Goal: Task Accomplishment & Management: Manage account settings

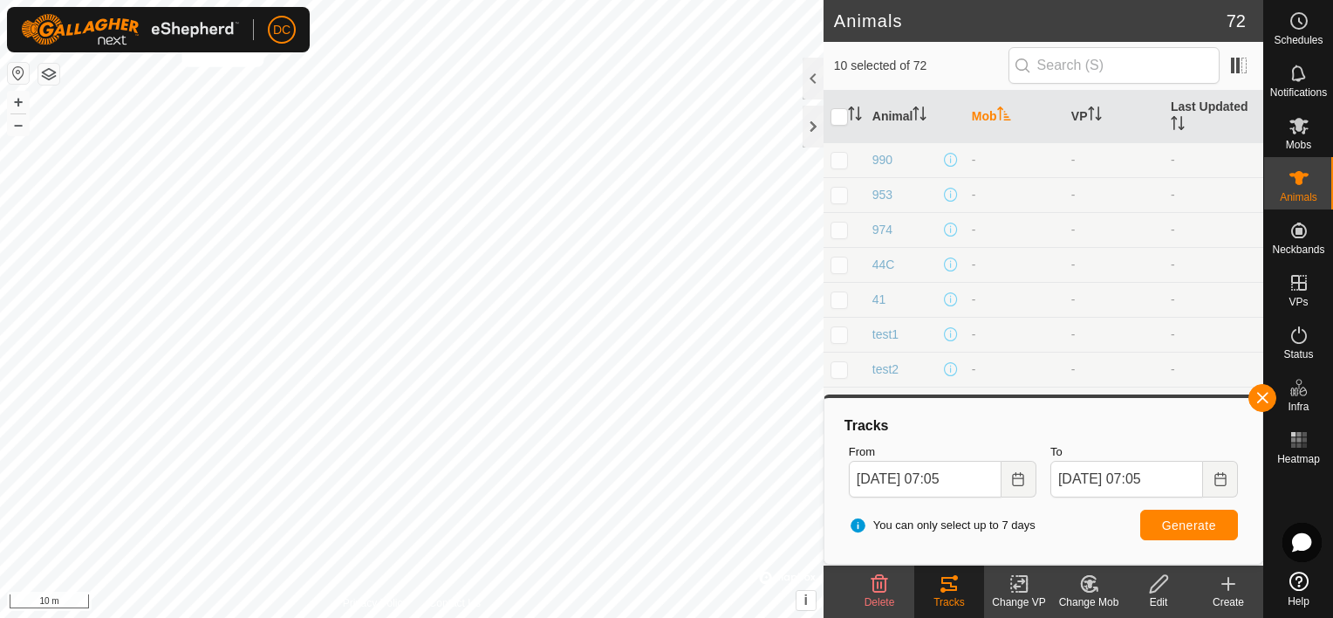
scroll to position [2118, 0]
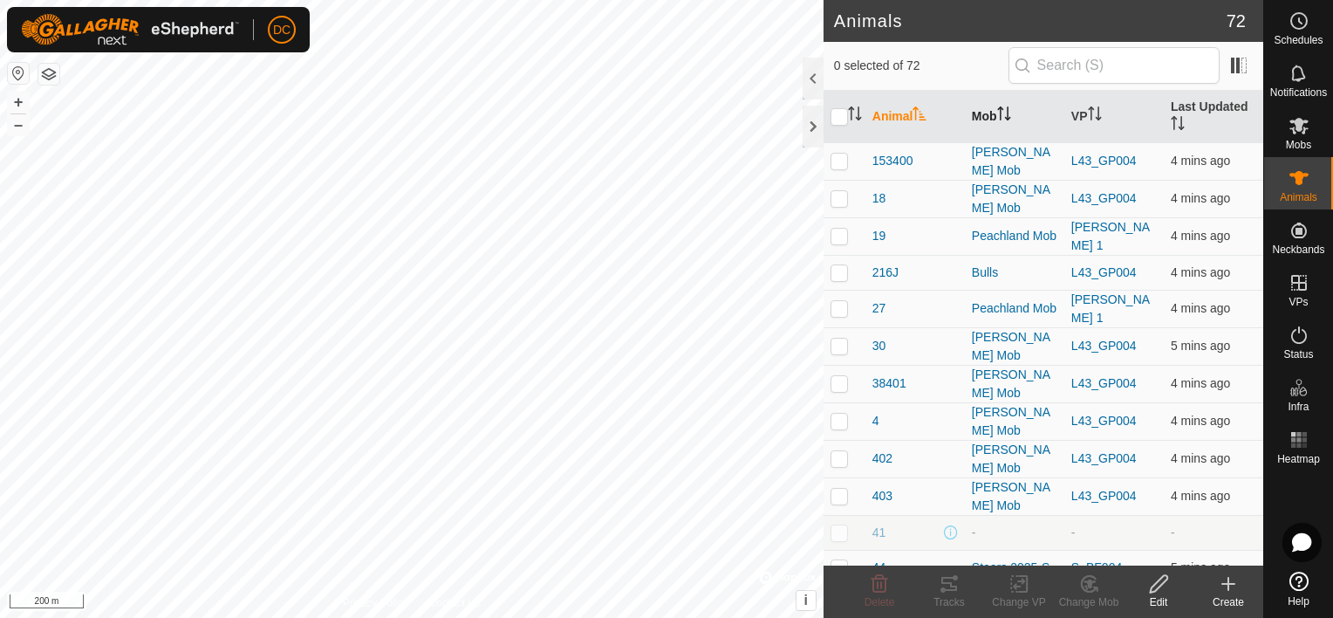
click at [1011, 111] on th "Mob" at bounding box center [1014, 117] width 99 height 52
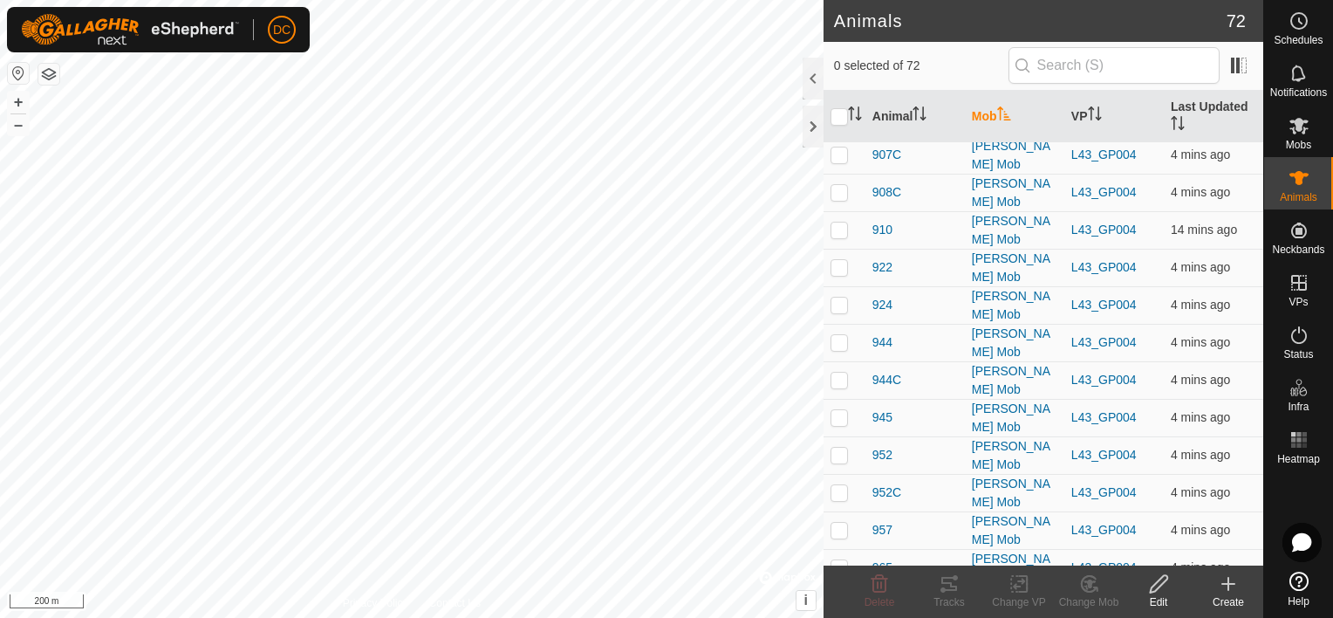
scroll to position [1222, 0]
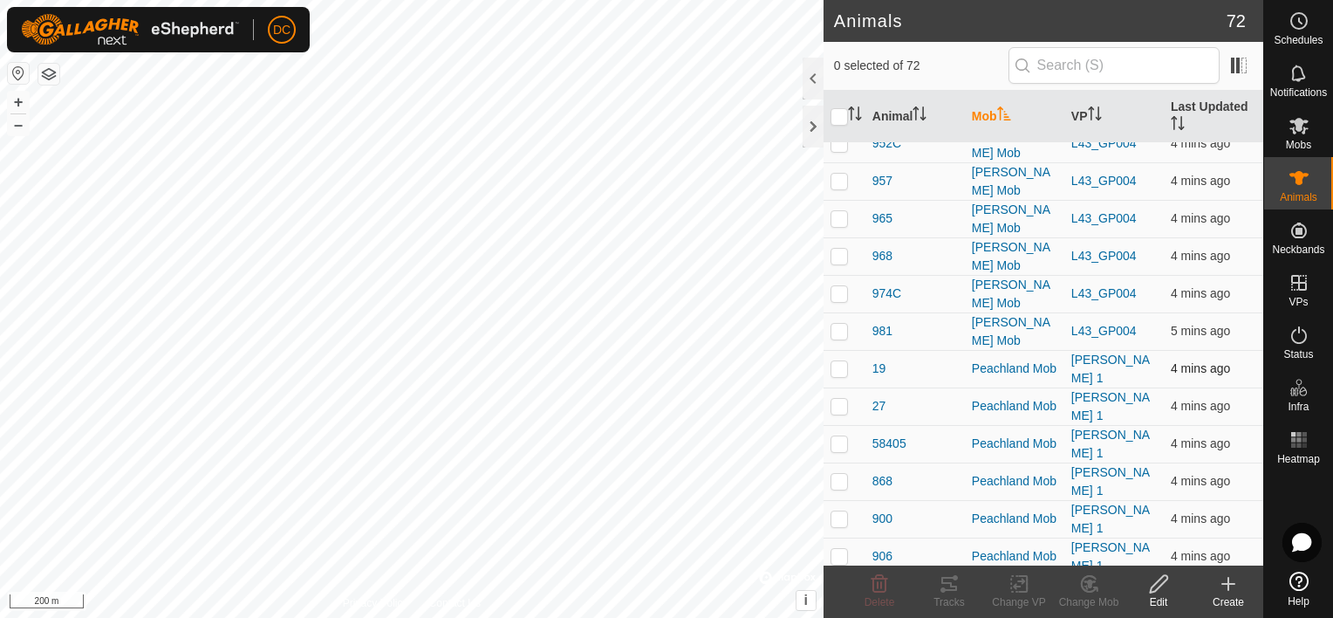
click at [843, 361] on p-checkbox at bounding box center [839, 368] width 17 height 14
checkbox input "true"
click at [838, 399] on p-checkbox at bounding box center [839, 406] width 17 height 14
checkbox input "true"
click at [841, 425] on td at bounding box center [845, 444] width 42 height 38
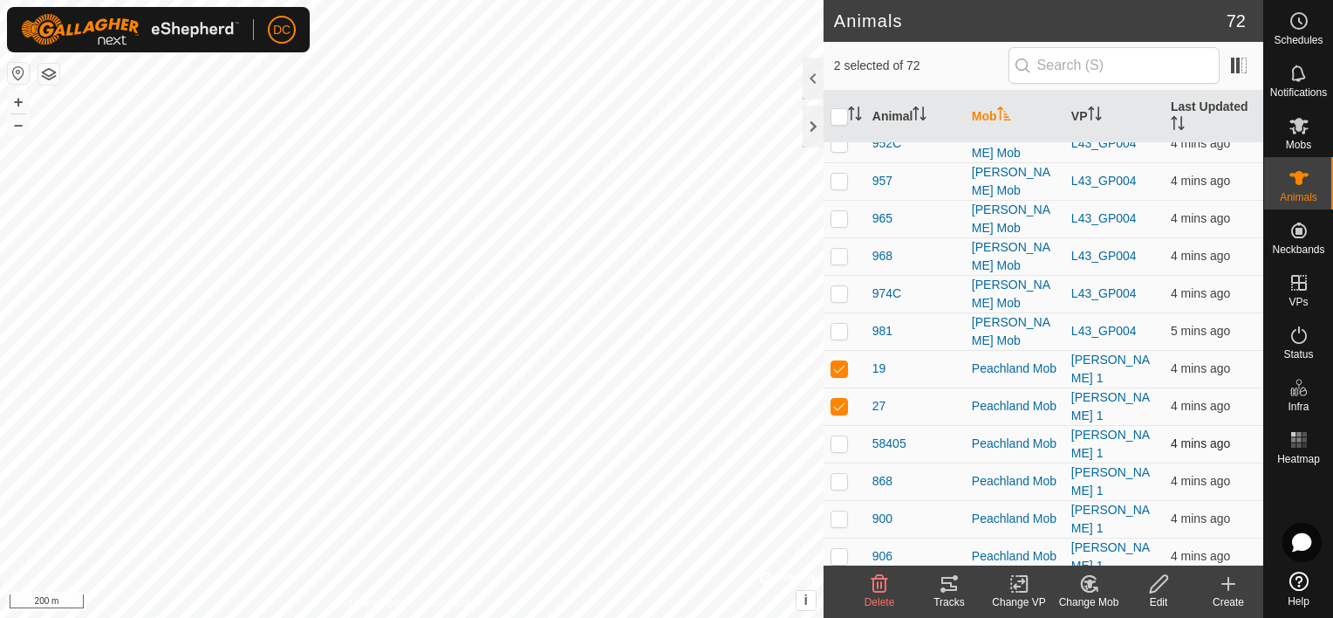
checkbox input "true"
click at [845, 474] on p-checkbox at bounding box center [839, 481] width 17 height 14
checkbox input "true"
click at [841, 511] on p-checkbox at bounding box center [839, 518] width 17 height 14
checkbox input "true"
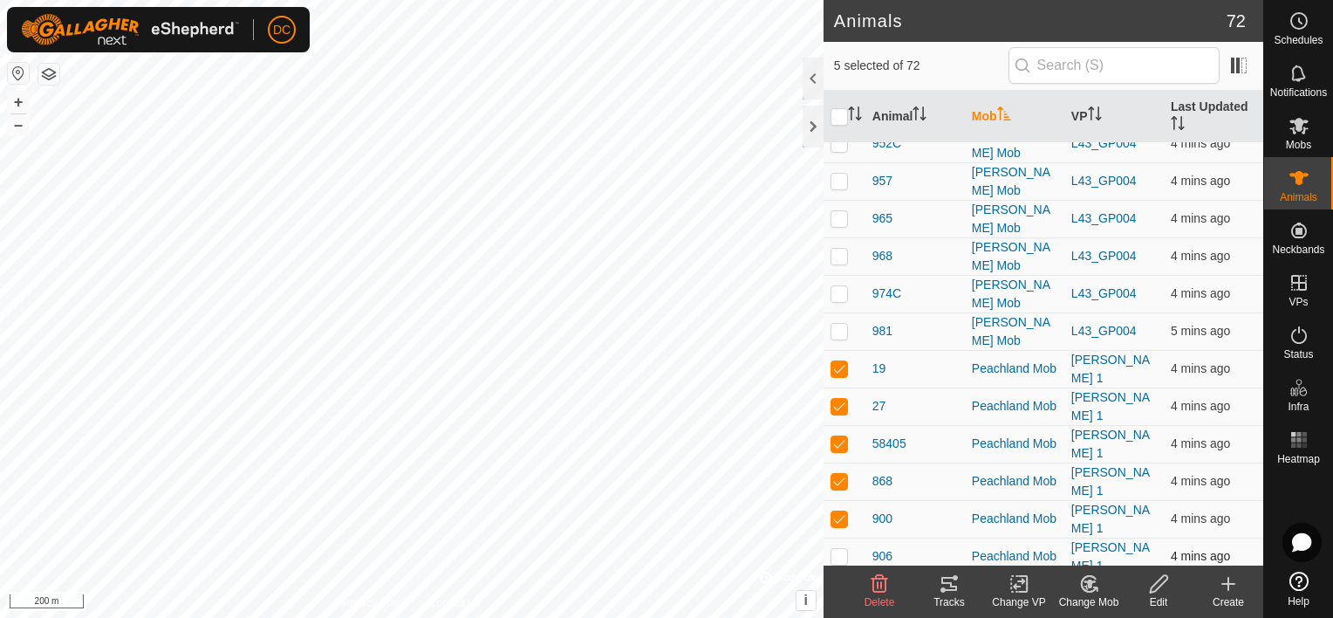
click at [841, 537] on td at bounding box center [845, 556] width 42 height 38
checkbox input "true"
click at [833, 586] on p-checkbox at bounding box center [839, 593] width 17 height 14
checkbox input "true"
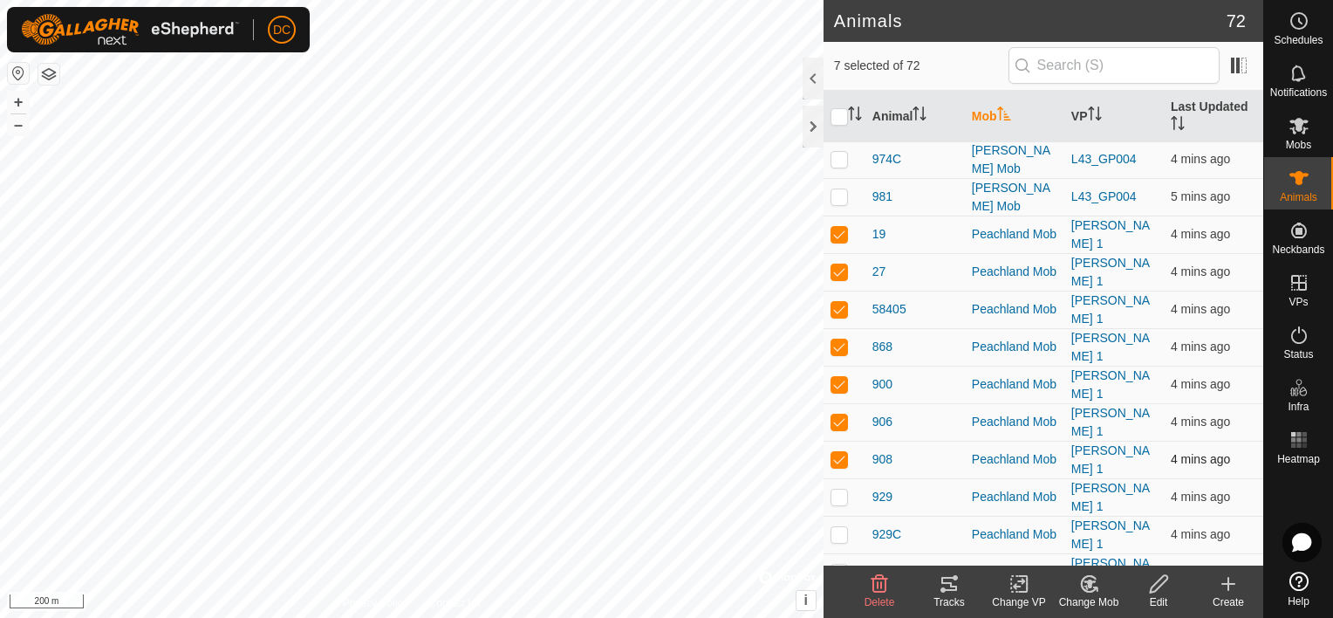
scroll to position [1396, 0]
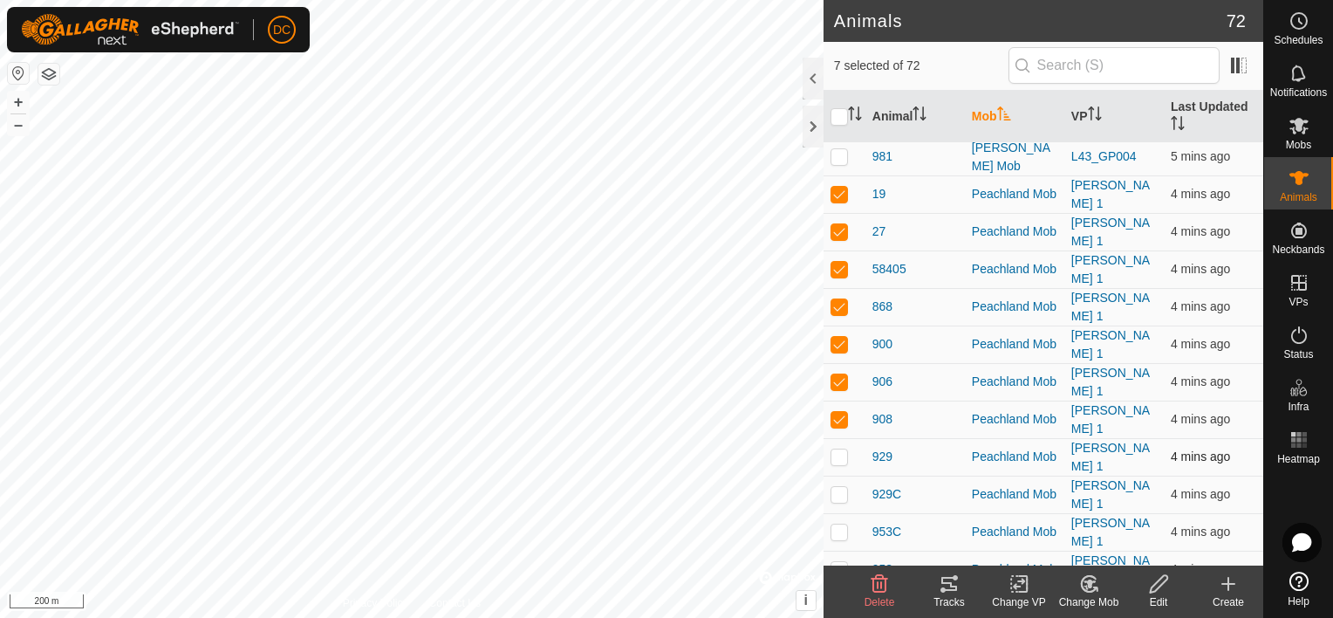
click at [838, 449] on p-checkbox at bounding box center [839, 456] width 17 height 14
checkbox input "true"
click at [841, 487] on p-checkbox at bounding box center [839, 494] width 17 height 14
checkbox input "true"
click at [832, 524] on p-checkbox at bounding box center [839, 531] width 17 height 14
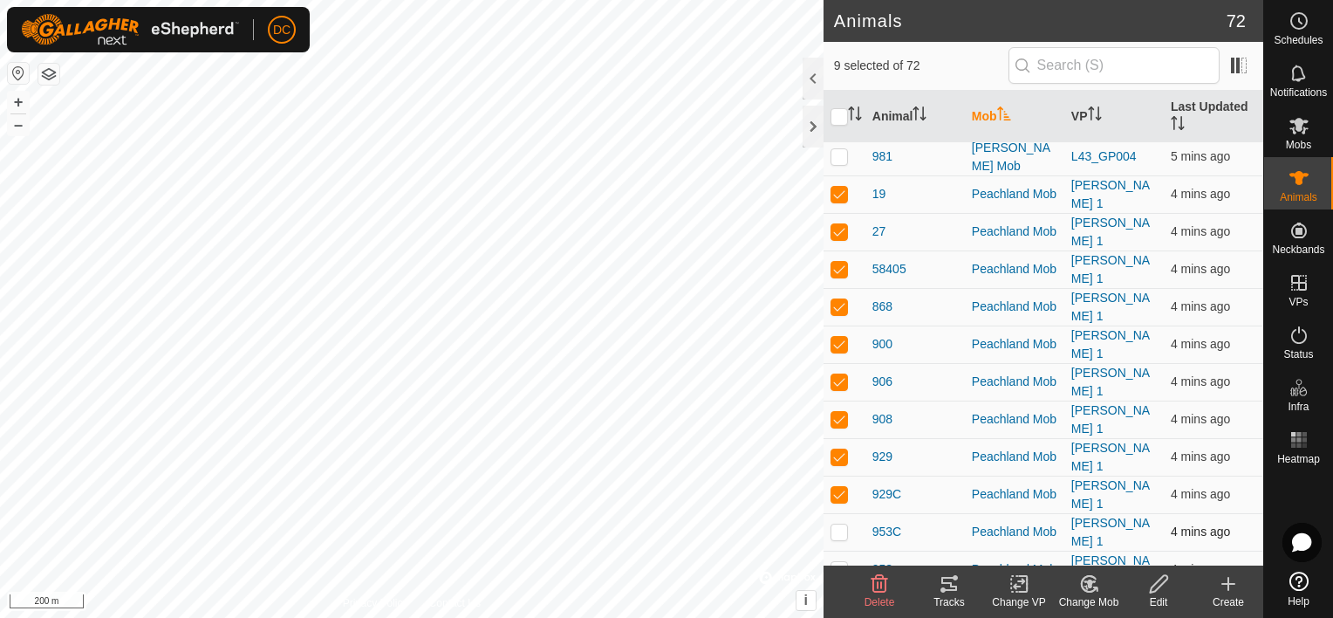
checkbox input "true"
click at [963, 579] on article "Animals 72 10 selected of 72 Animal Mob VP Last Updated 41 - - - 44C - - - 953 …" at bounding box center [1044, 309] width 440 height 618
drag, startPoint x: 963, startPoint y: 579, endPoint x: 948, endPoint y: 586, distance: 17.2
click at [948, 586] on icon at bounding box center [949, 583] width 21 height 21
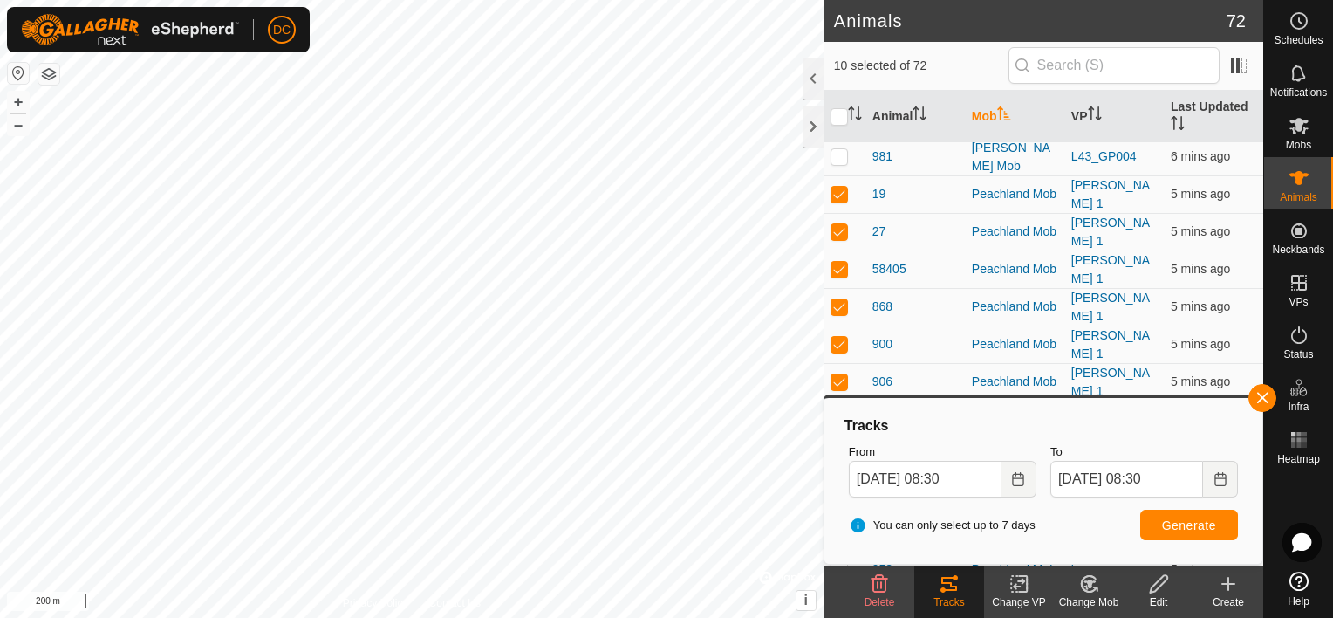
click at [44, 66] on button "button" at bounding box center [48, 74] width 21 height 21
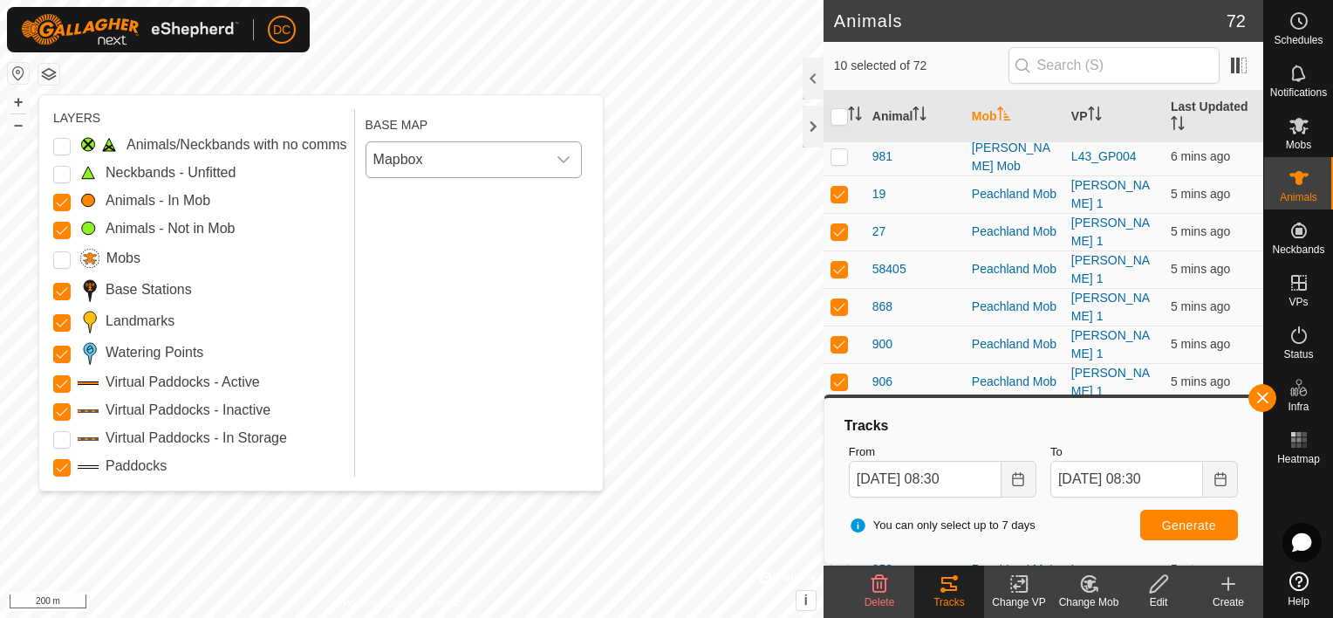
click at [570, 156] on icon "dropdown trigger" at bounding box center [564, 160] width 14 height 14
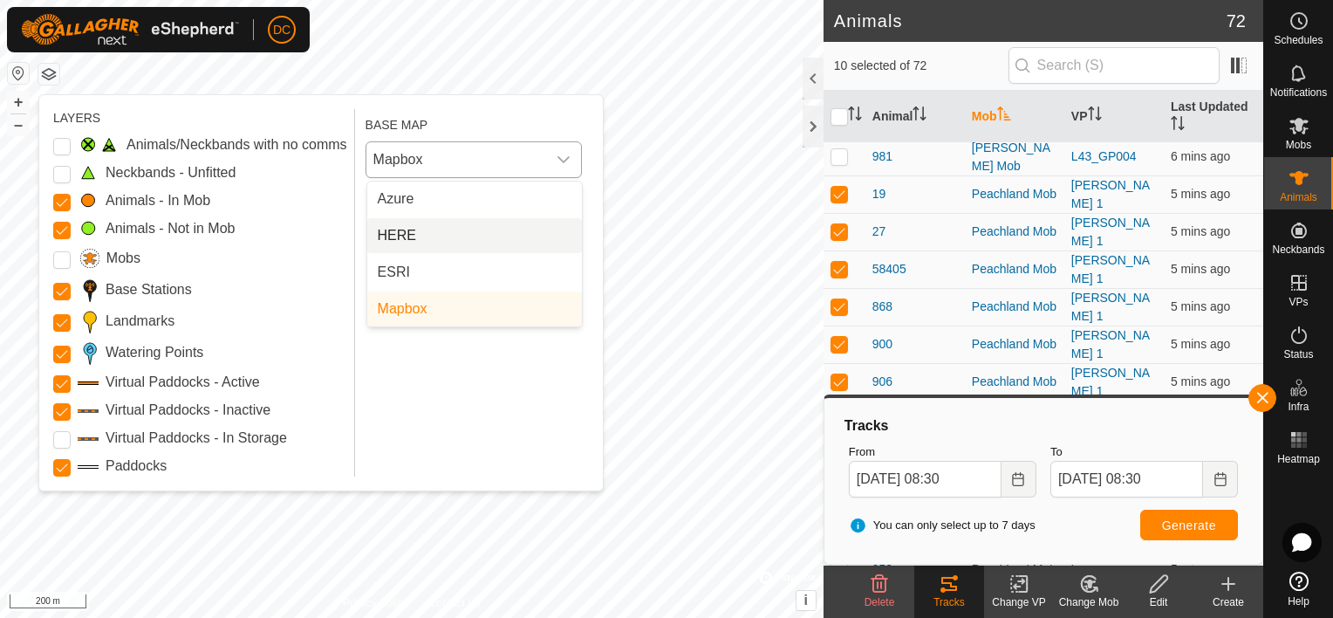
click at [424, 237] on li "HERE" at bounding box center [474, 235] width 215 height 35
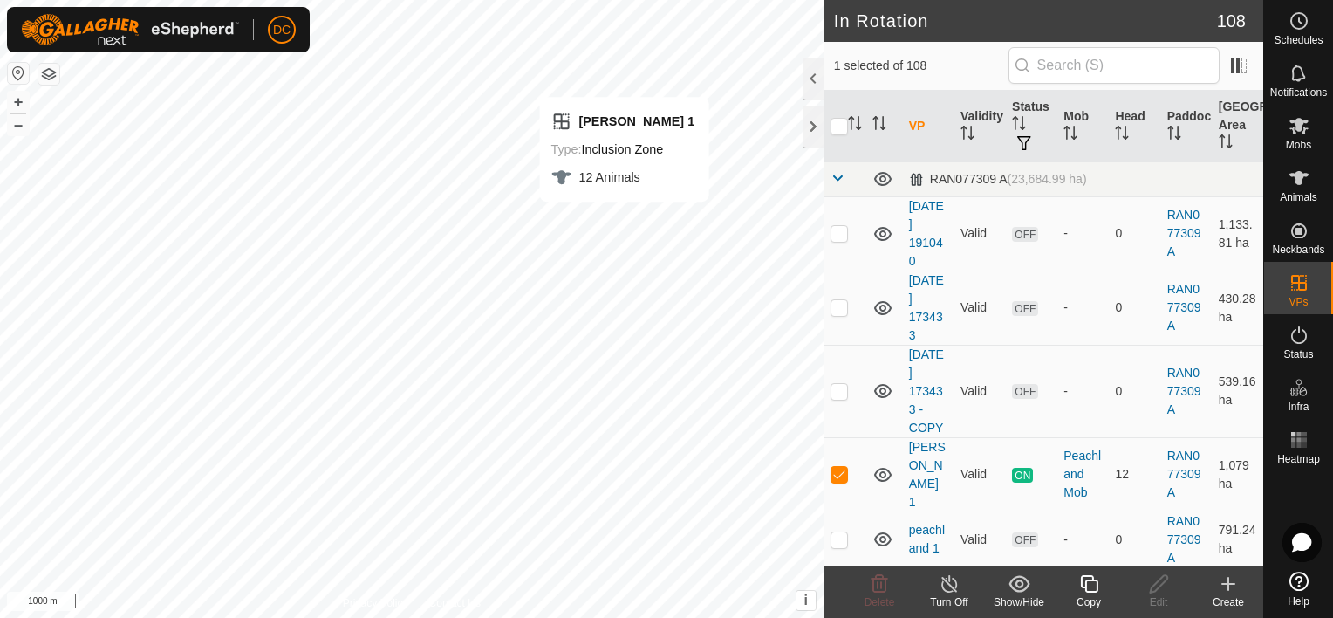
checkbox input "false"
